Goal: Transaction & Acquisition: Purchase product/service

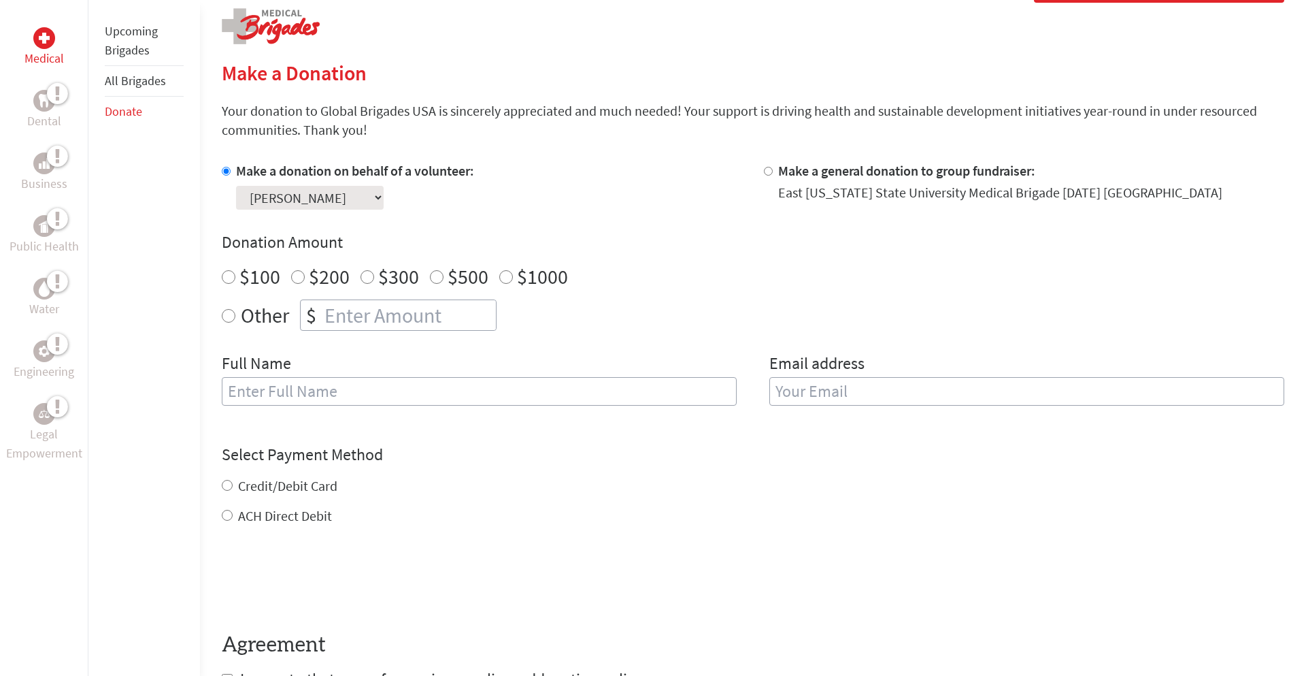
radio input "true"
click at [327, 313] on input "number" at bounding box center [409, 315] width 174 height 30
type input "250"
click at [522, 394] on input "text" at bounding box center [479, 391] width 515 height 29
click at [631, 258] on div "Donation Amount $100 $200 $300 $500 $1000 Other $ 250" at bounding box center [753, 280] width 1063 height 99
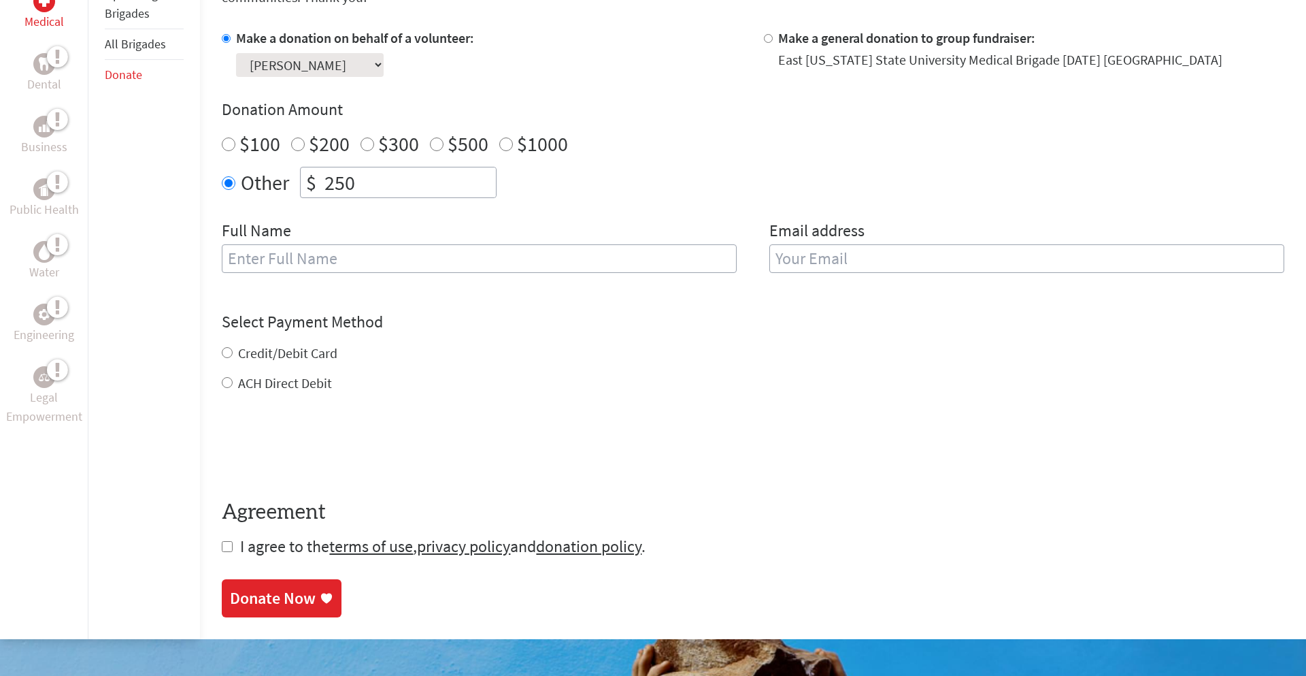
scroll to position [415, 0]
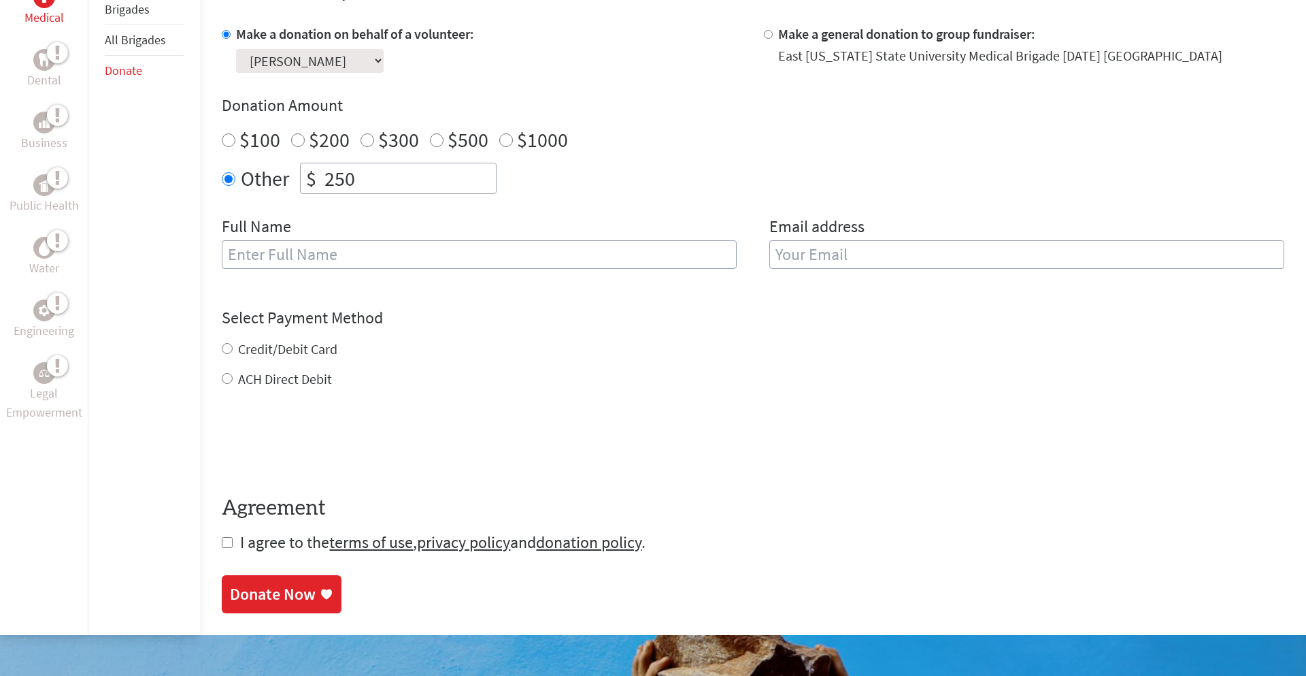
click at [533, 259] on input "text" at bounding box center [479, 254] width 515 height 29
type input "[PERSON_NAME] [PERSON_NAME]"
type input "[EMAIL_ADDRESS][DOMAIN_NAME]"
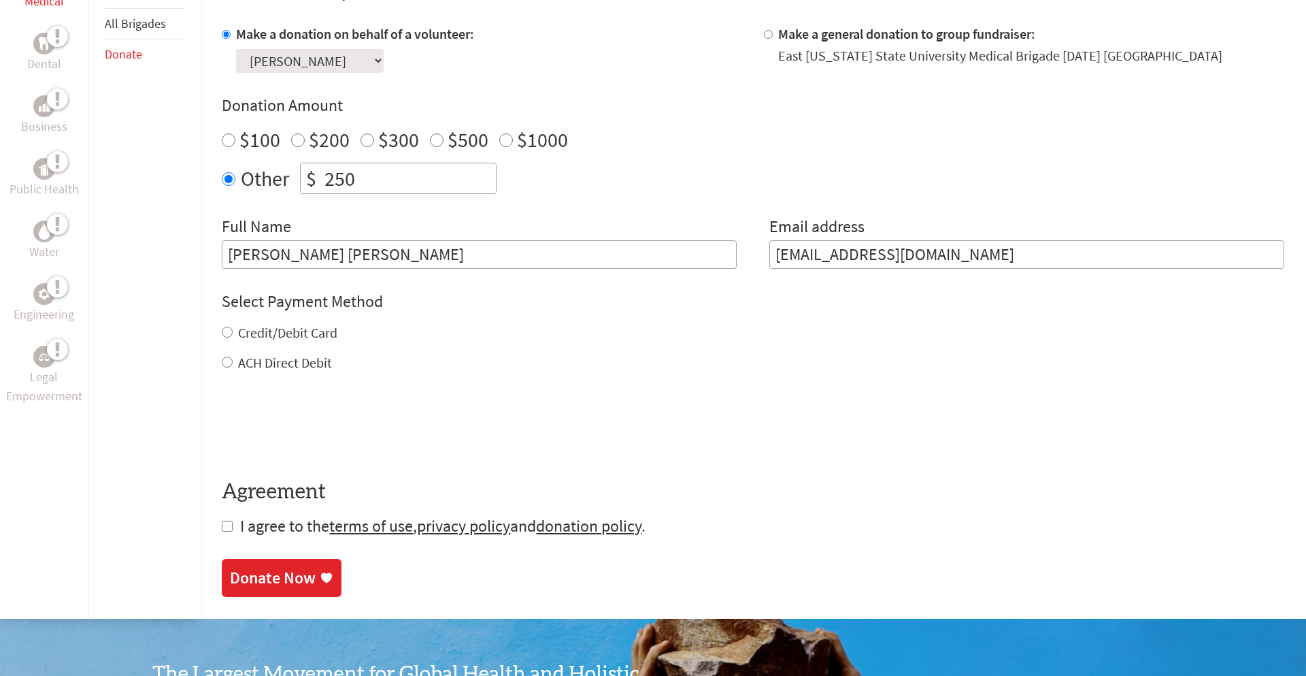
click at [226, 335] on input "Credit/Debit Card" at bounding box center [227, 332] width 11 height 11
radio input "true"
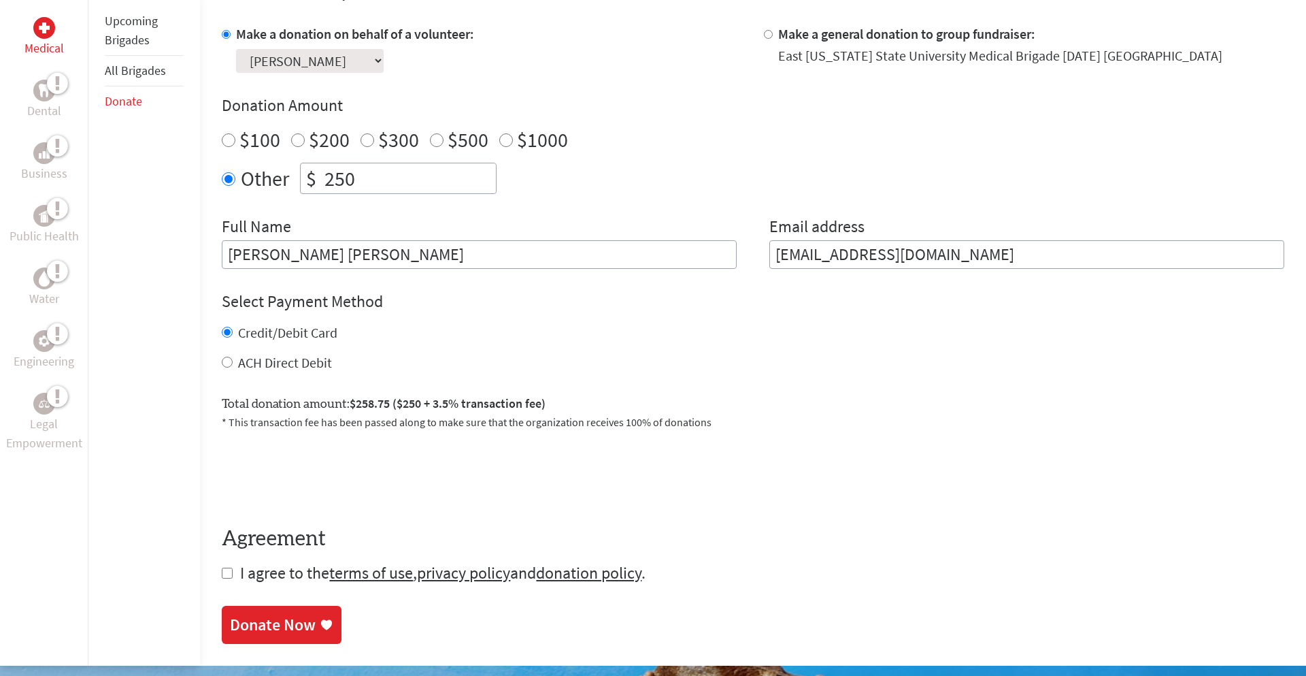
click at [229, 574] on input "checkbox" at bounding box center [227, 572] width 11 height 11
checkbox input "true"
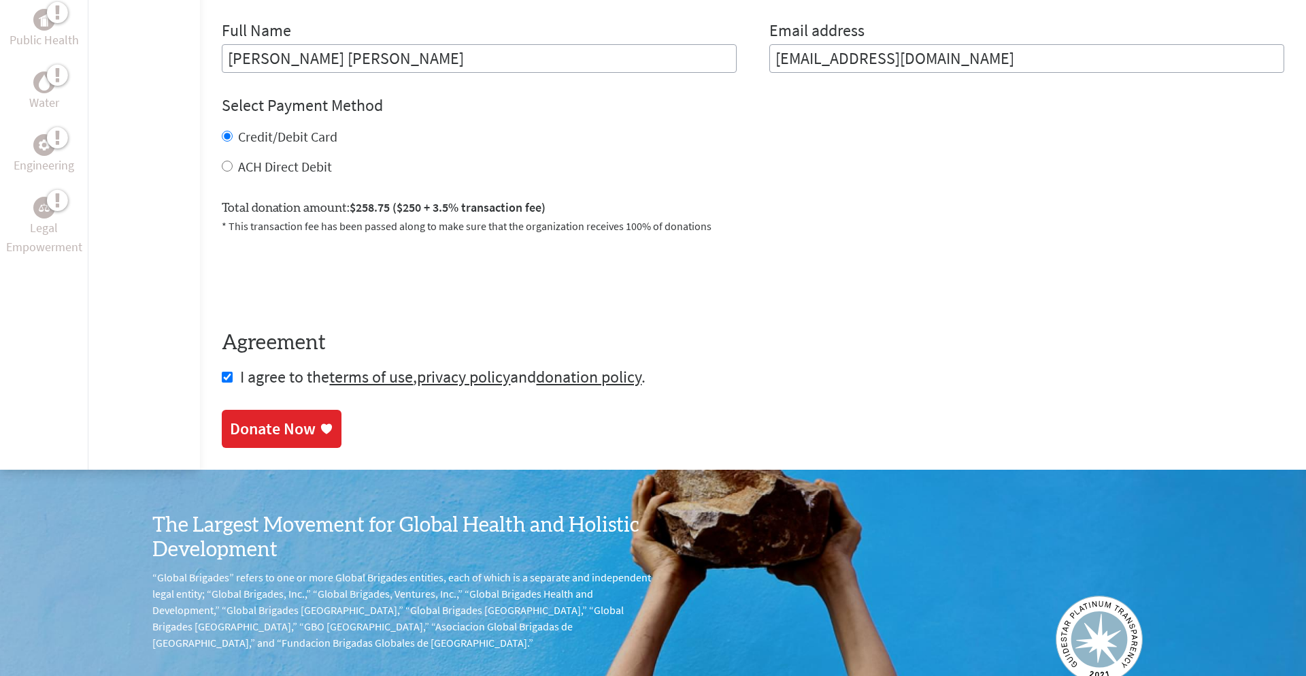
scroll to position [622, 0]
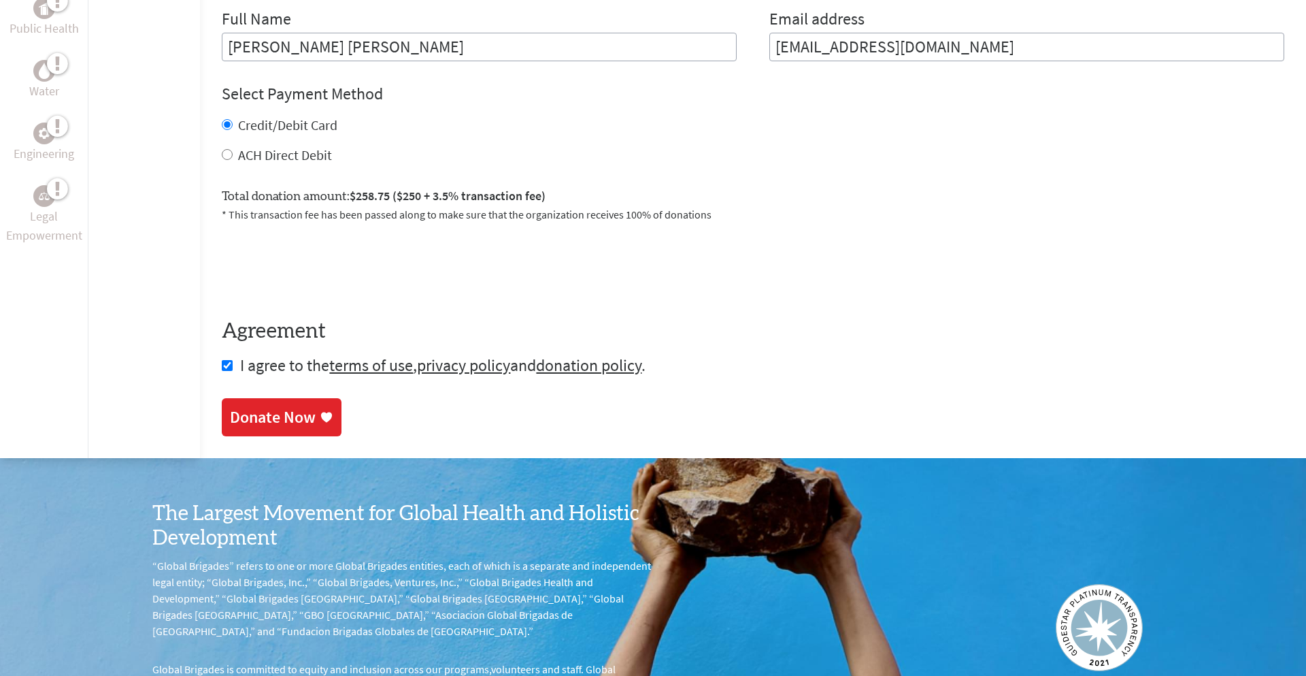
click at [700, 268] on div at bounding box center [753, 265] width 1063 height 53
click at [303, 430] on link "Donate Now" at bounding box center [282, 418] width 120 height 38
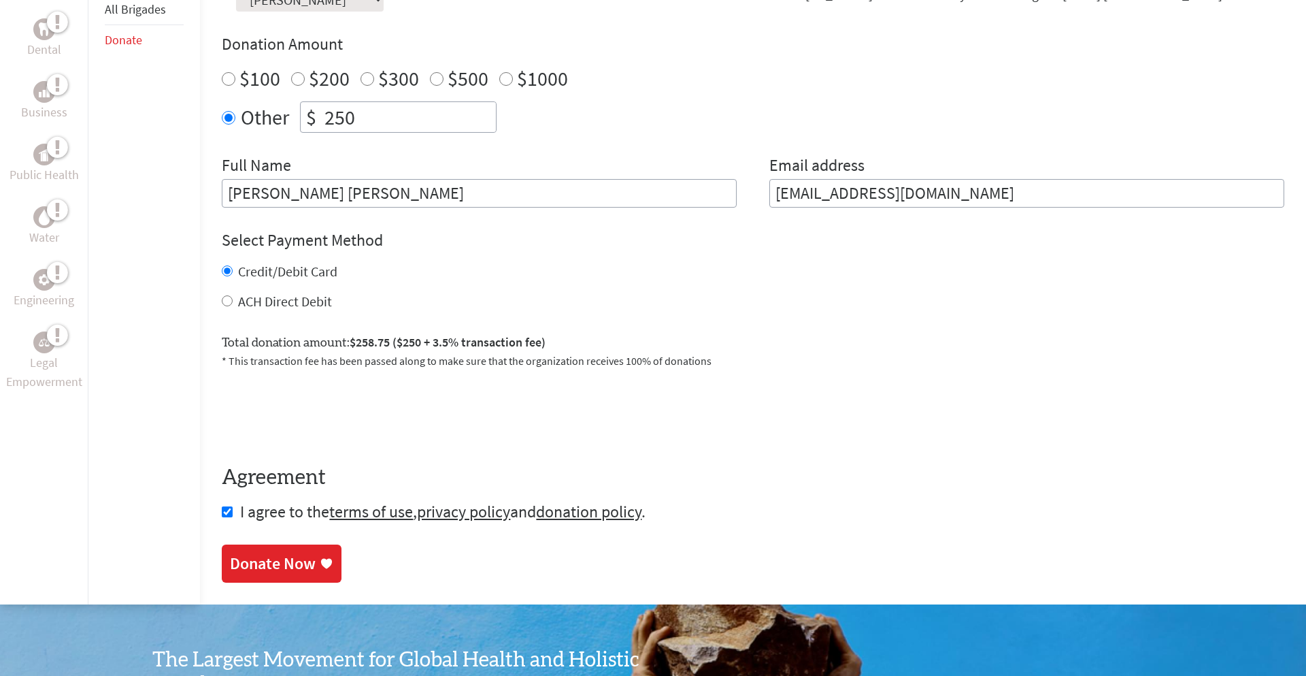
scroll to position [400, 0]
